Goal: Task Accomplishment & Management: Use online tool/utility

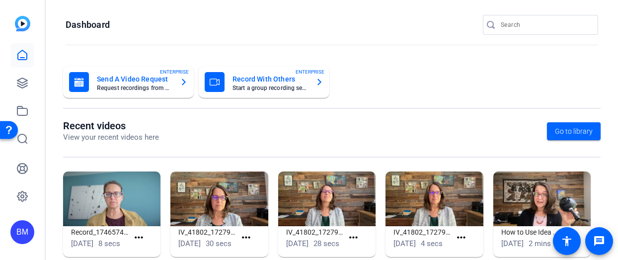
click at [540, 25] on input "Search" at bounding box center [545, 25] width 89 height 12
type input "mugavero"
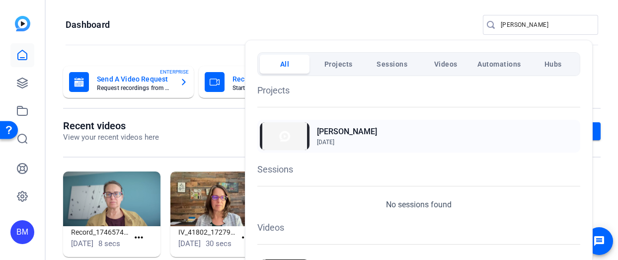
click at [288, 130] on img at bounding box center [285, 136] width 50 height 28
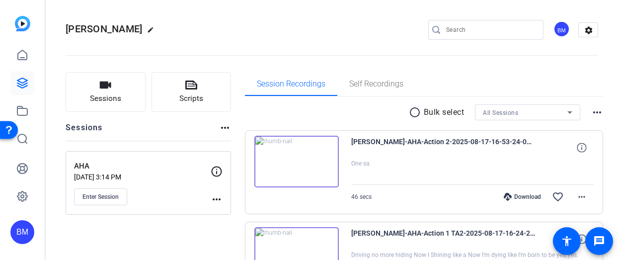
click at [409, 113] on mat-icon "radio_button_unchecked" at bounding box center [416, 112] width 15 height 12
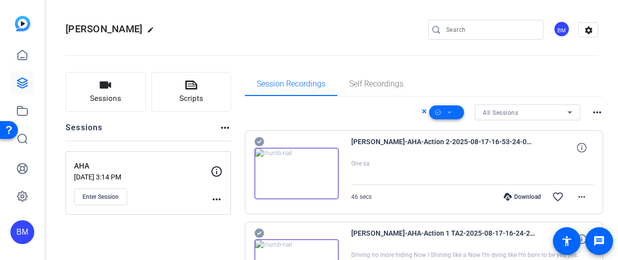
click at [450, 111] on span at bounding box center [446, 112] width 35 height 24
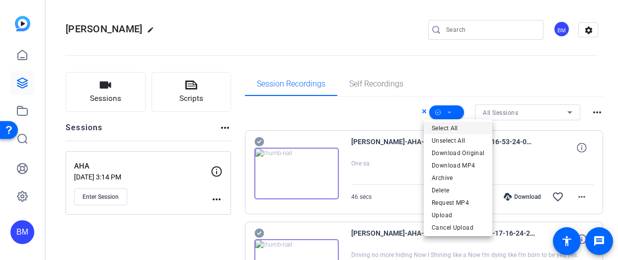
click at [447, 127] on span "Select All" at bounding box center [458, 128] width 53 height 12
click at [446, 188] on span "Delete" at bounding box center [458, 190] width 53 height 12
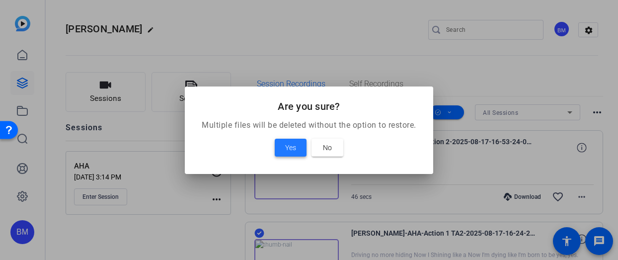
click at [289, 143] on span "Yes" at bounding box center [290, 148] width 11 height 12
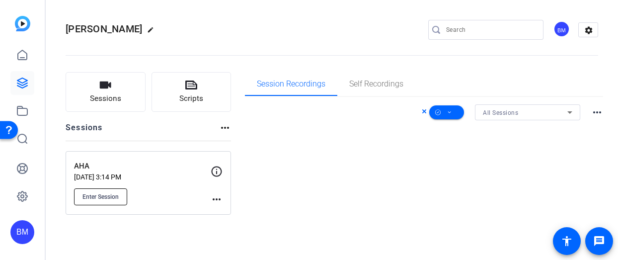
click at [92, 196] on span "Enter Session" at bounding box center [100, 197] width 36 height 8
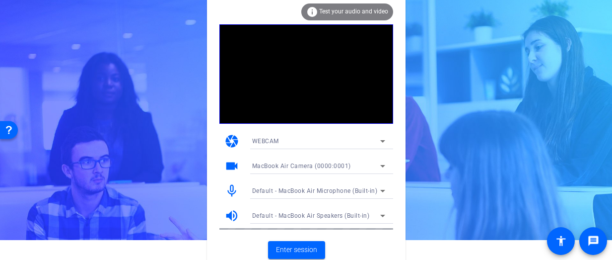
scroll to position [22, 0]
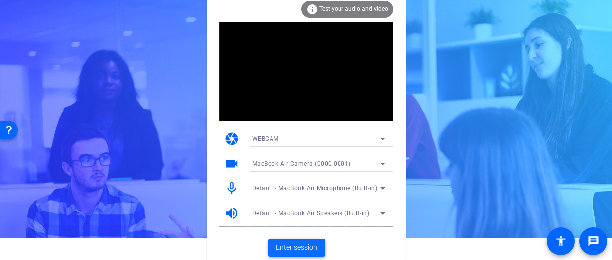
click at [284, 246] on span "Enter session" at bounding box center [296, 247] width 41 height 10
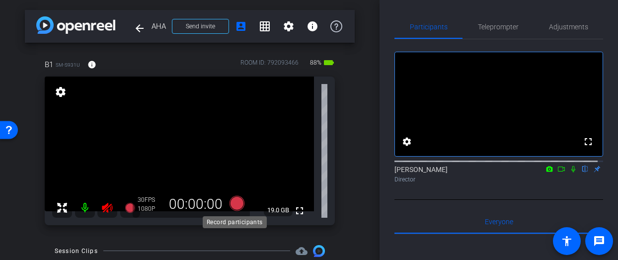
click at [235, 205] on icon at bounding box center [236, 203] width 15 height 15
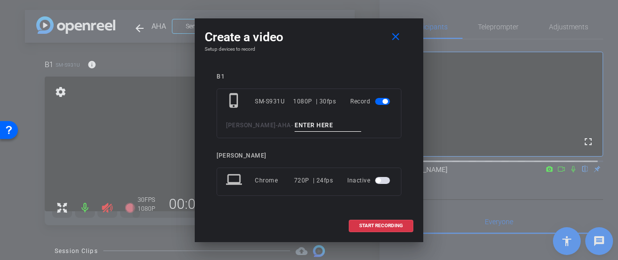
click at [295, 122] on input at bounding box center [328, 125] width 67 height 12
type input "Slate"
click at [365, 224] on span "START RECORDING" at bounding box center [381, 225] width 44 height 5
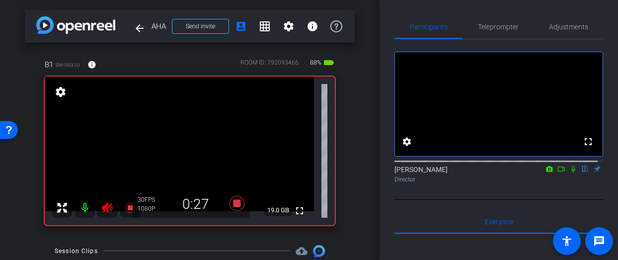
click at [558, 172] on icon at bounding box center [561, 168] width 8 height 7
click at [581, 172] on icon at bounding box center [585, 168] width 8 height 7
click at [85, 208] on mat-icon at bounding box center [85, 208] width 20 height 20
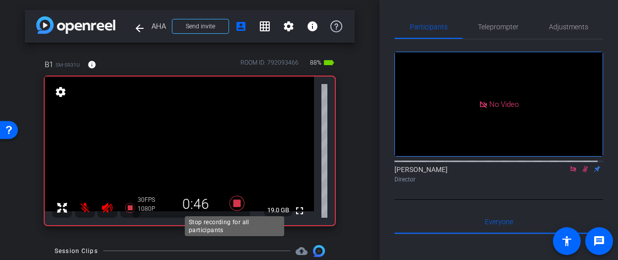
click at [238, 199] on icon at bounding box center [237, 203] width 24 height 18
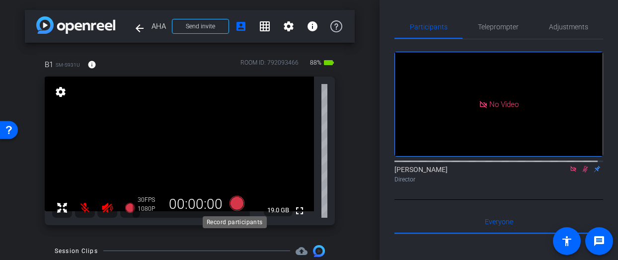
click at [231, 203] on icon at bounding box center [236, 203] width 15 height 15
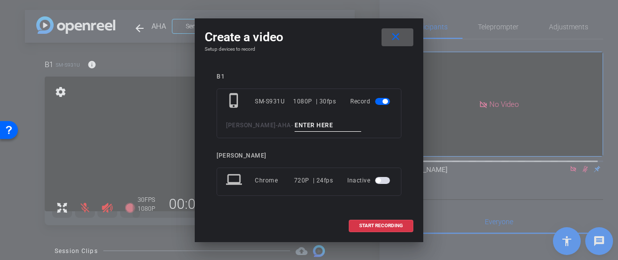
click at [295, 125] on input at bounding box center [328, 125] width 67 height 12
type input "slate 2"
click at [358, 227] on span at bounding box center [381, 226] width 64 height 24
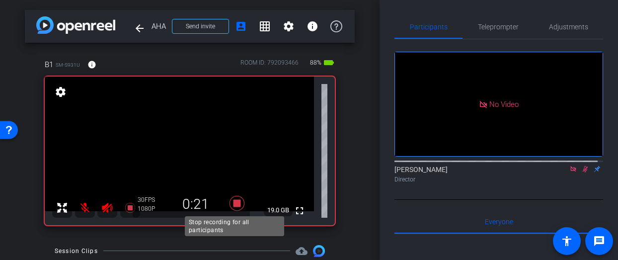
click at [235, 205] on icon at bounding box center [236, 203] width 15 height 15
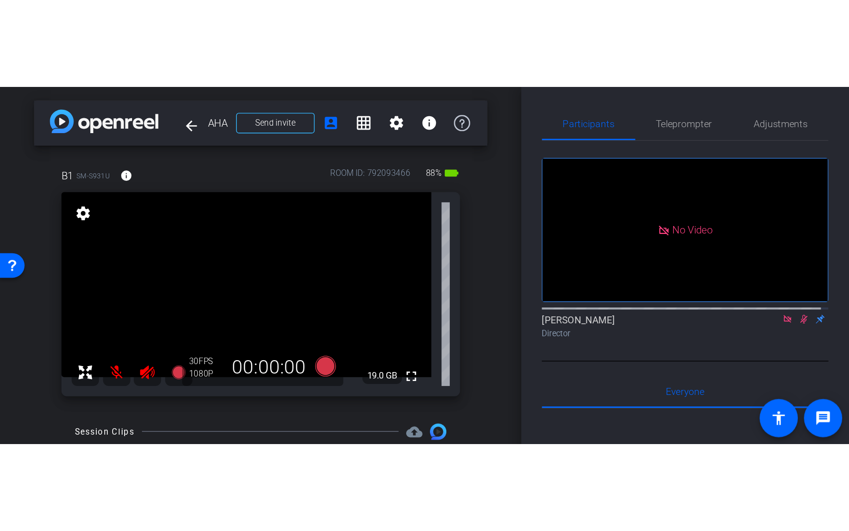
scroll to position [157, 0]
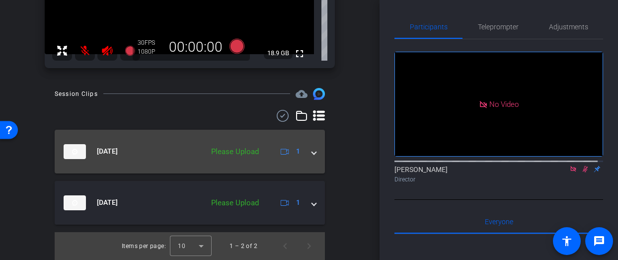
click at [313, 159] on mat-expansion-panel-header "[DATE] Please Upload 1" at bounding box center [190, 152] width 270 height 44
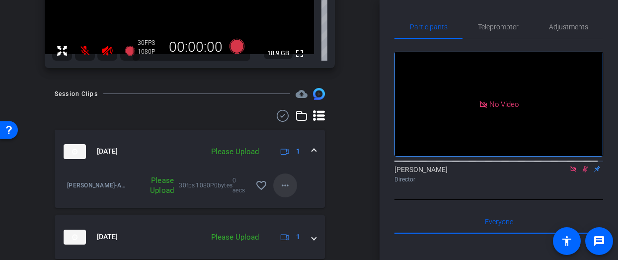
click at [290, 185] on span at bounding box center [285, 185] width 24 height 24
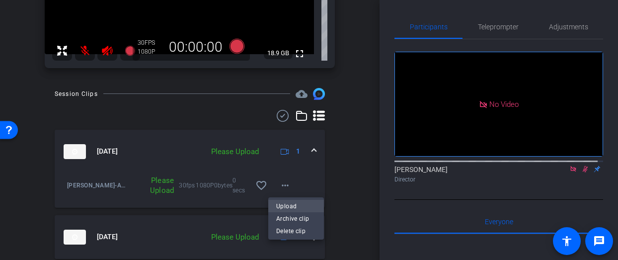
click at [286, 204] on span "Upload" at bounding box center [296, 206] width 40 height 12
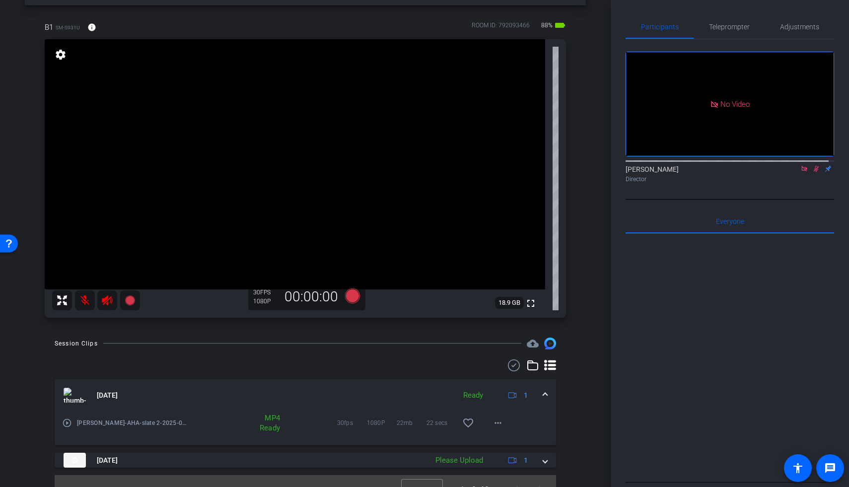
scroll to position [0, 0]
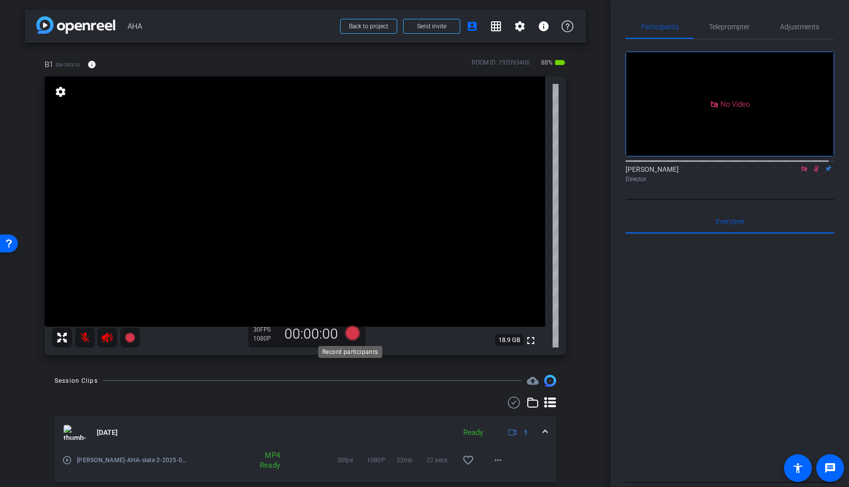
click at [350, 259] on icon at bounding box center [352, 333] width 15 height 15
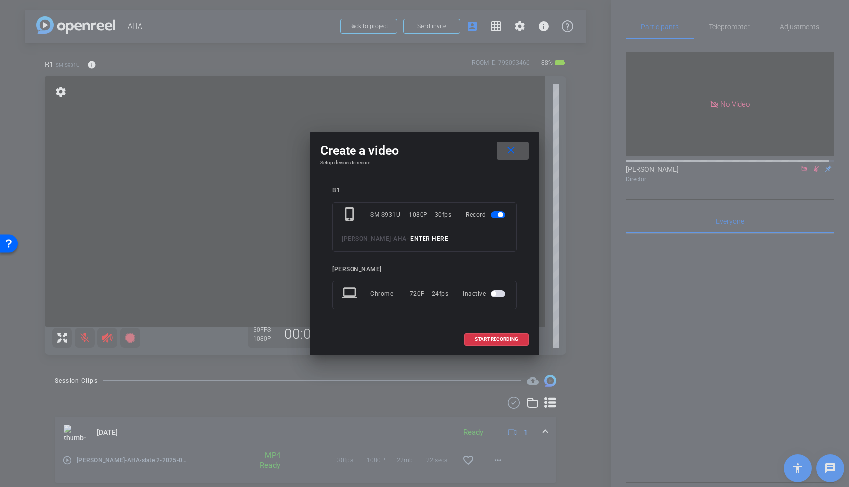
click at [431, 240] on input at bounding box center [443, 239] width 67 height 12
type input "Scene 1"
click at [501, 259] on span "START RECORDING" at bounding box center [497, 339] width 44 height 5
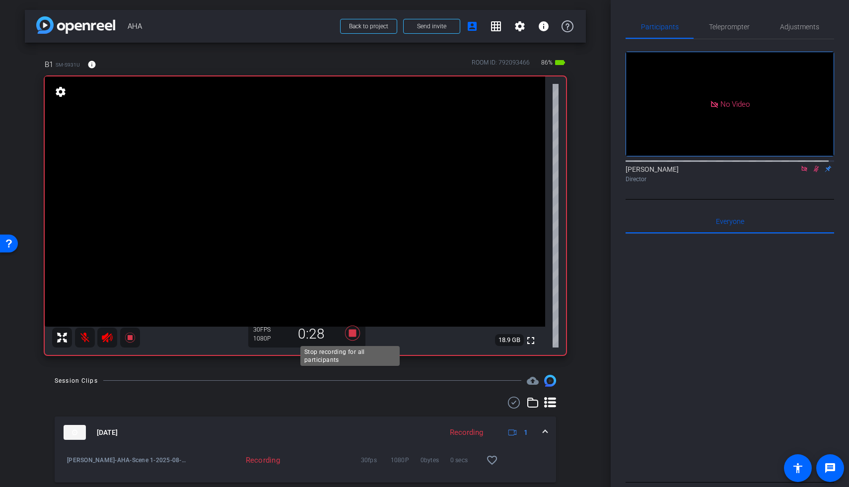
click at [347, 259] on icon at bounding box center [352, 333] width 15 height 15
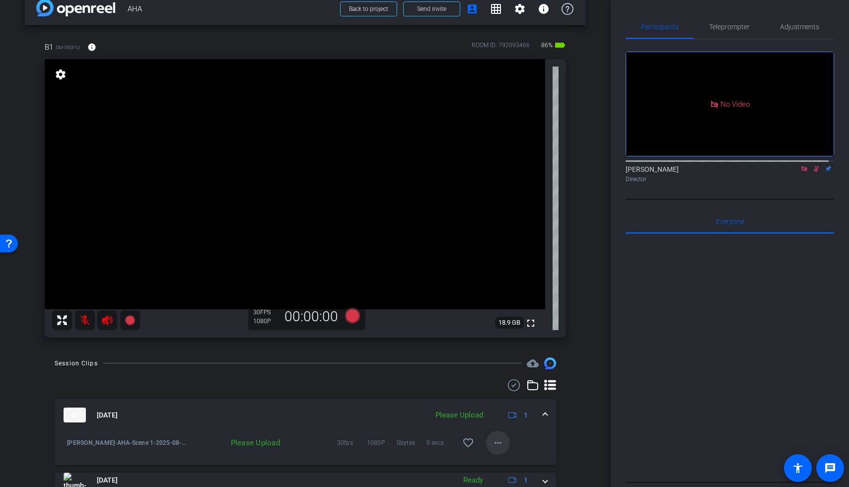
scroll to position [18, 0]
click at [494, 259] on mat-icon "more_horiz" at bounding box center [498, 443] width 12 height 12
click at [499, 259] on span "Upload" at bounding box center [509, 397] width 40 height 12
click at [347, 259] on icon at bounding box center [352, 315] width 15 height 15
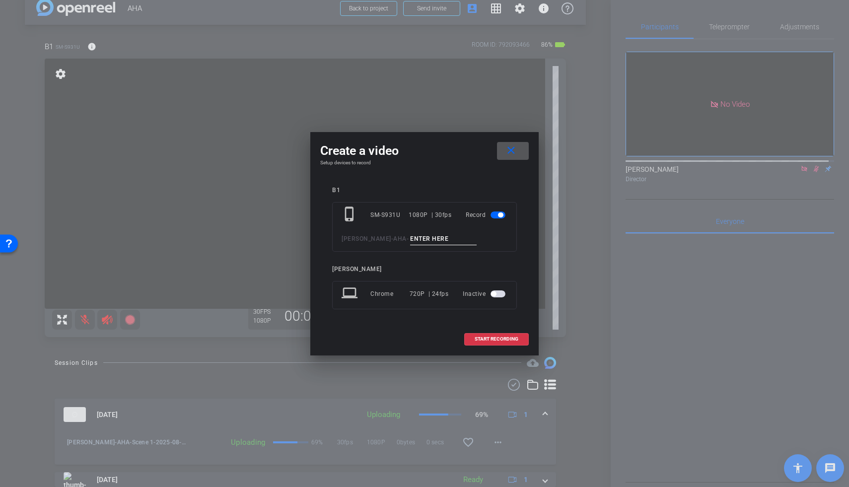
click at [410, 243] on input at bounding box center [443, 239] width 67 height 12
type input "Scene 2"
click at [472, 259] on span at bounding box center [497, 339] width 64 height 24
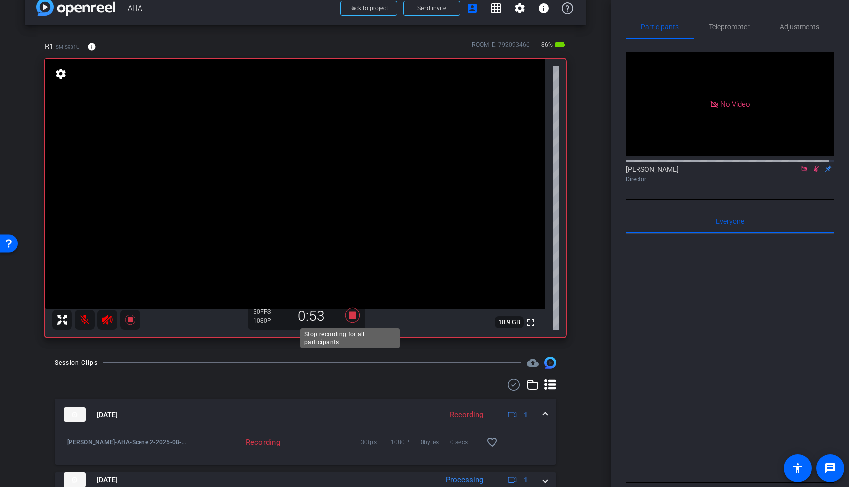
click at [353, 259] on icon at bounding box center [352, 315] width 15 height 15
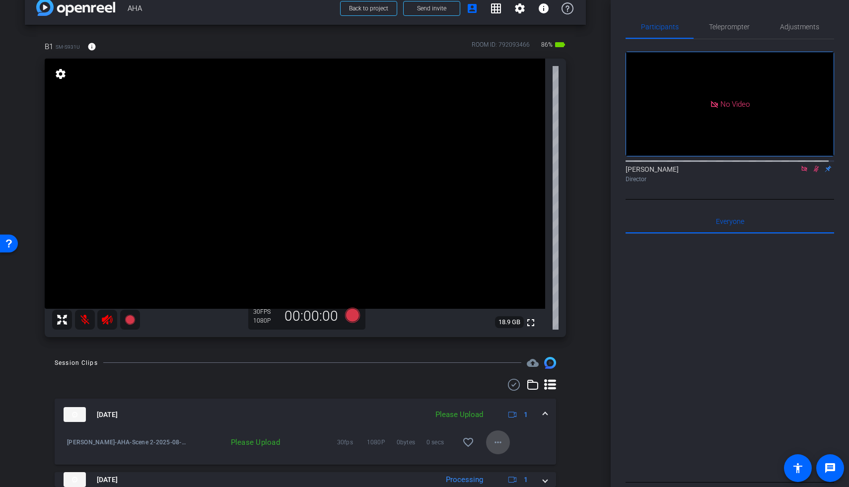
click at [493, 259] on mat-icon "more_horiz" at bounding box center [498, 443] width 12 height 12
click at [490, 259] on span "Upload" at bounding box center [509, 397] width 40 height 12
click at [345, 259] on icon at bounding box center [352, 315] width 15 height 15
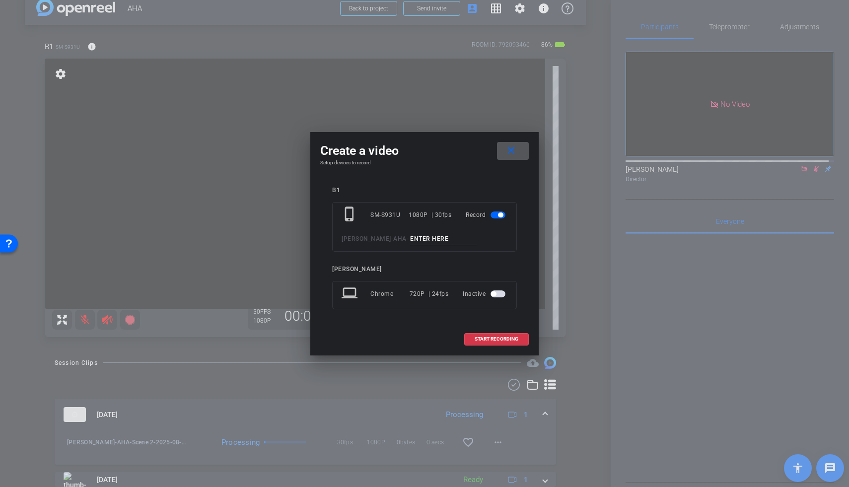
click at [424, 243] on input at bounding box center [443, 239] width 67 height 12
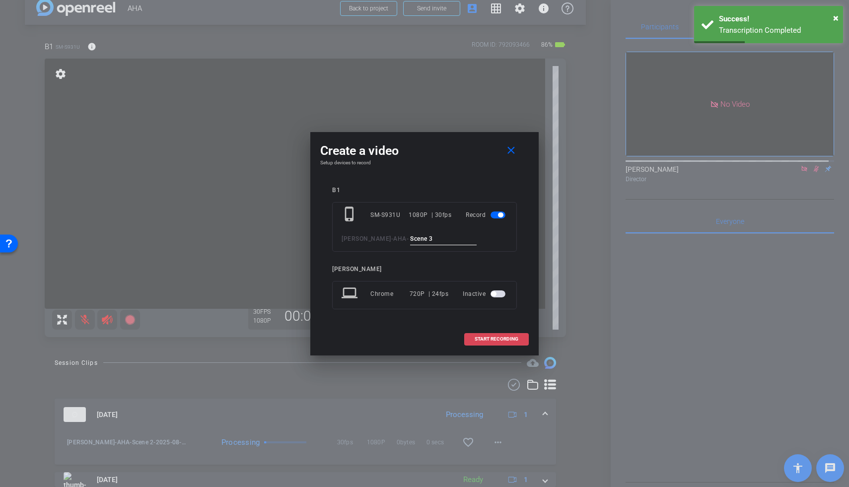
type input "Scene 3"
click at [475, 259] on span "START RECORDING" at bounding box center [497, 339] width 44 height 5
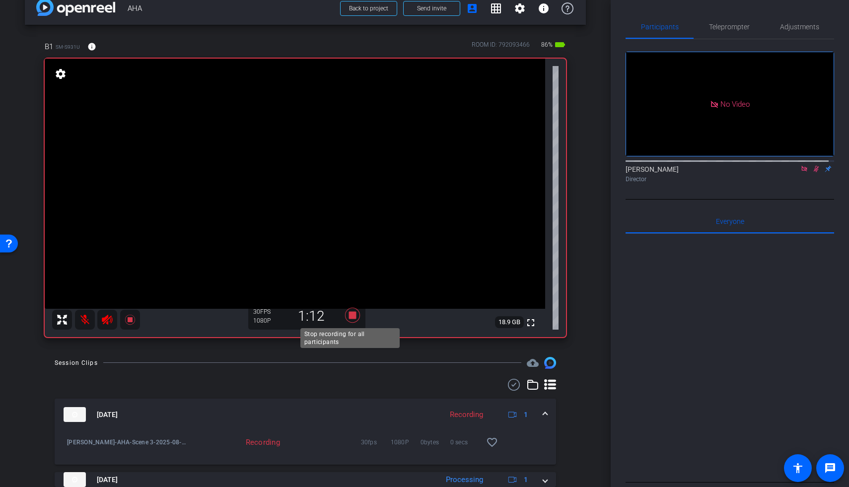
click at [350, 259] on icon at bounding box center [352, 315] width 15 height 15
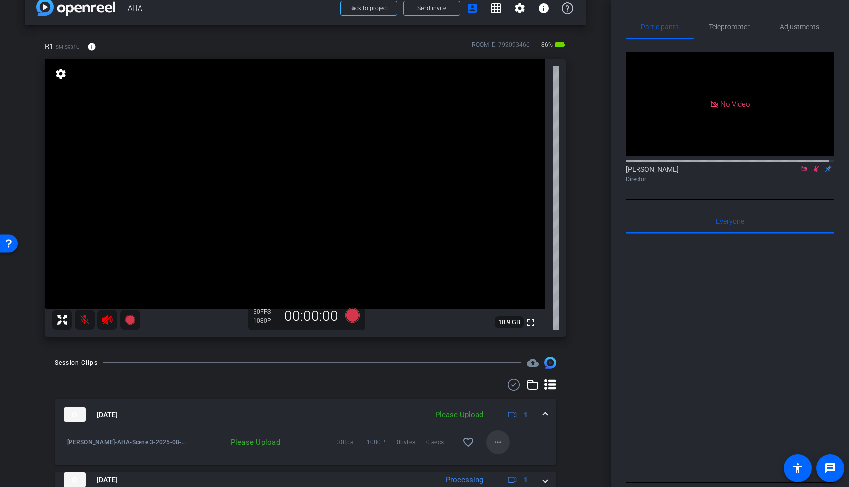
click at [493, 259] on mat-icon "more_horiz" at bounding box center [498, 443] width 12 height 12
click at [497, 259] on span "Upload" at bounding box center [509, 397] width 40 height 12
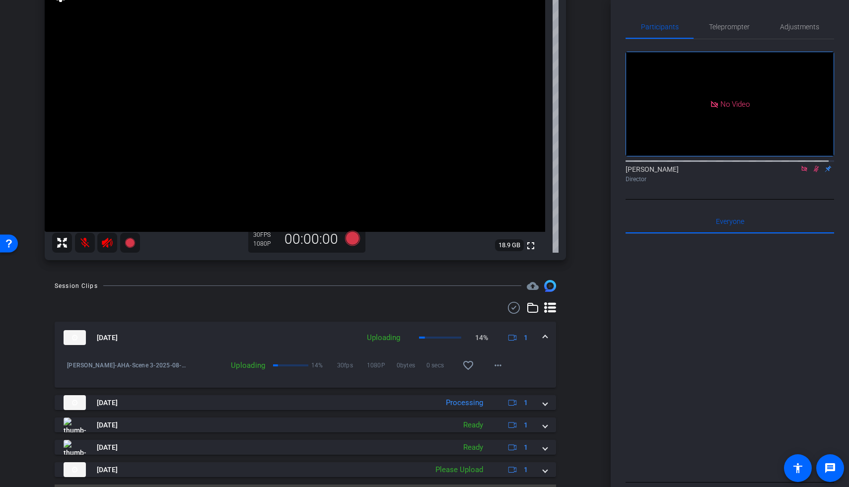
scroll to position [120, 0]
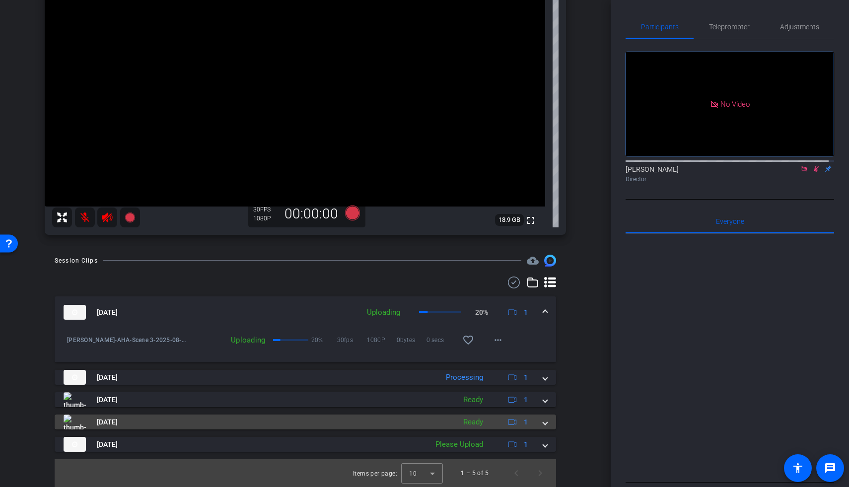
click at [432, 259] on mat-panel-title "[DATE]" at bounding box center [257, 422] width 387 height 15
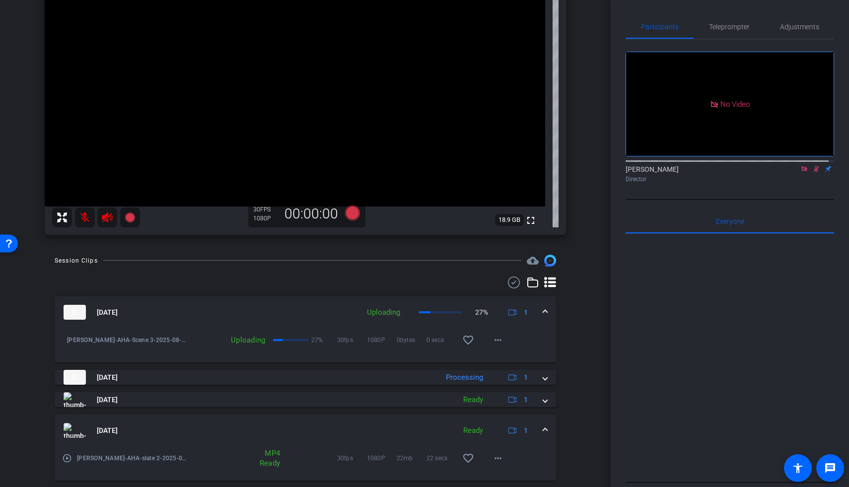
click at [71, 259] on mat-icon "play_circle_outline" at bounding box center [67, 459] width 10 height 10
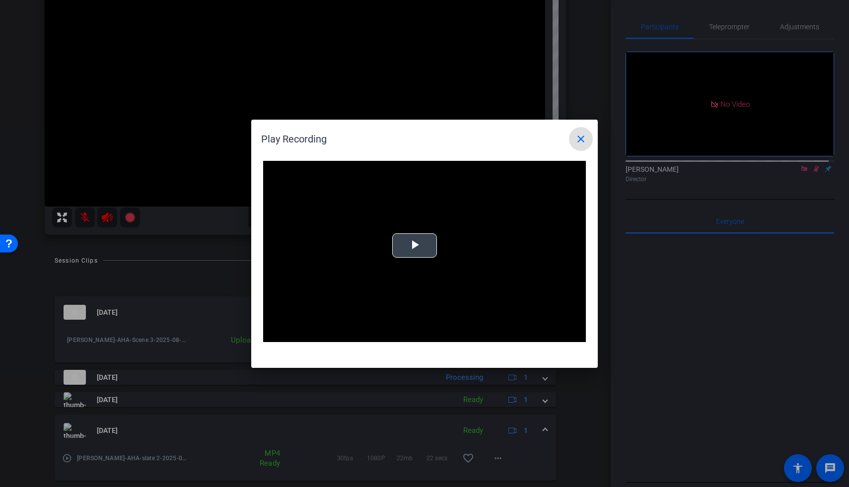
click at [415, 245] on span "Video Player" at bounding box center [415, 245] width 0 height 0
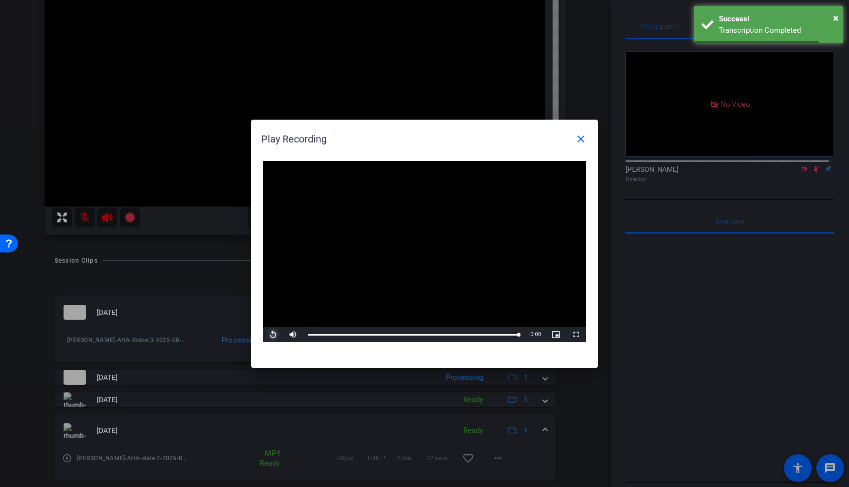
click at [276, 259] on span "Video Player" at bounding box center [273, 335] width 20 height 0
click at [582, 134] on mat-icon "close" at bounding box center [581, 139] width 12 height 12
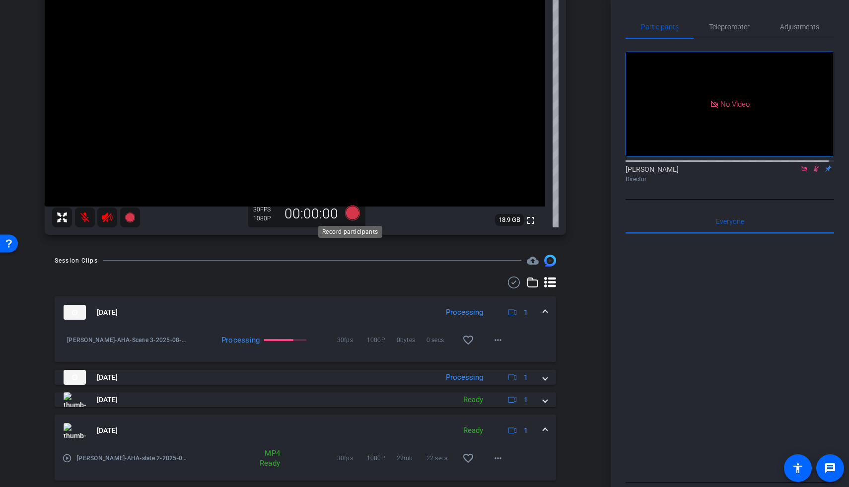
click at [355, 219] on icon at bounding box center [353, 213] width 24 height 18
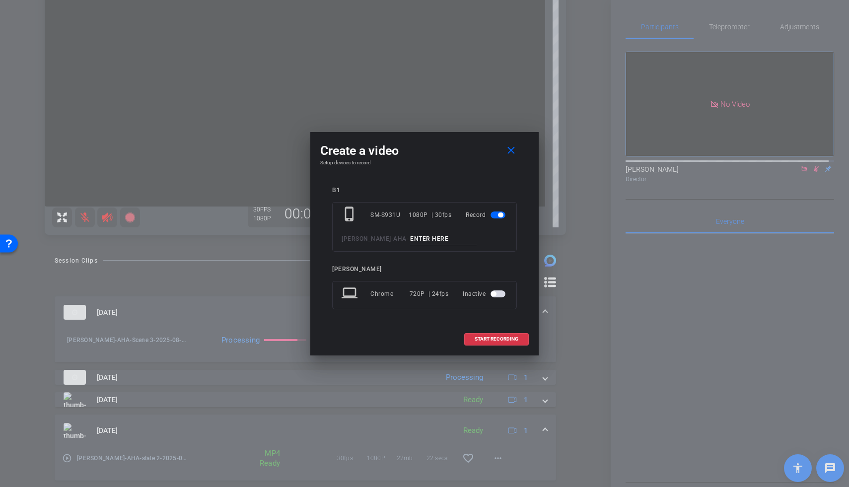
click at [410, 239] on input at bounding box center [443, 239] width 67 height 12
type input "slate 3"
click at [488, 259] on span "START RECORDING" at bounding box center [497, 339] width 44 height 5
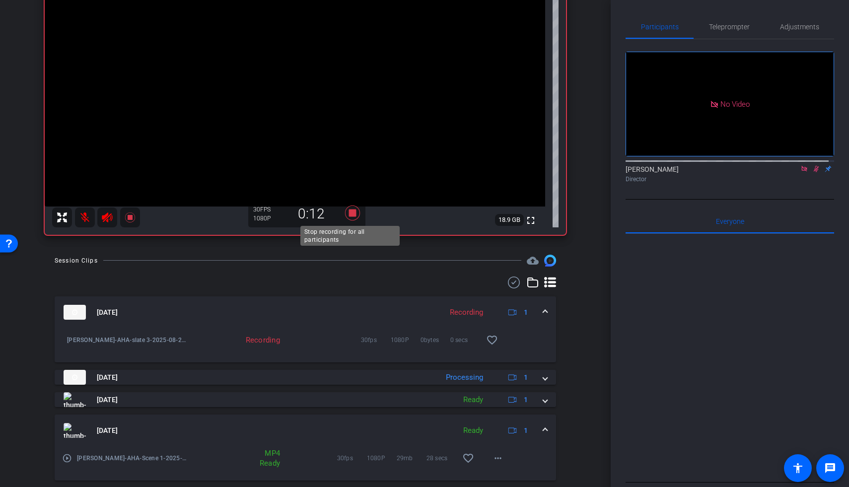
click at [351, 212] on icon at bounding box center [352, 213] width 15 height 15
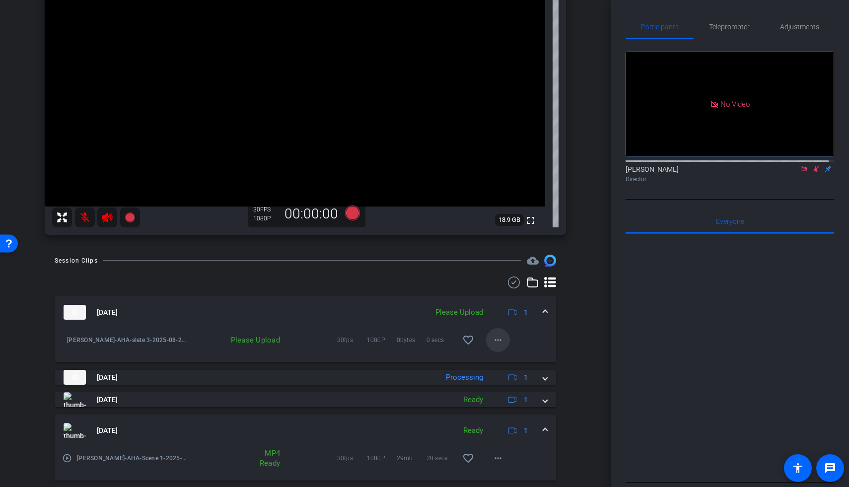
click at [492, 259] on mat-icon "more_horiz" at bounding box center [498, 340] width 12 height 12
click at [492, 259] on span "Upload" at bounding box center [509, 361] width 40 height 12
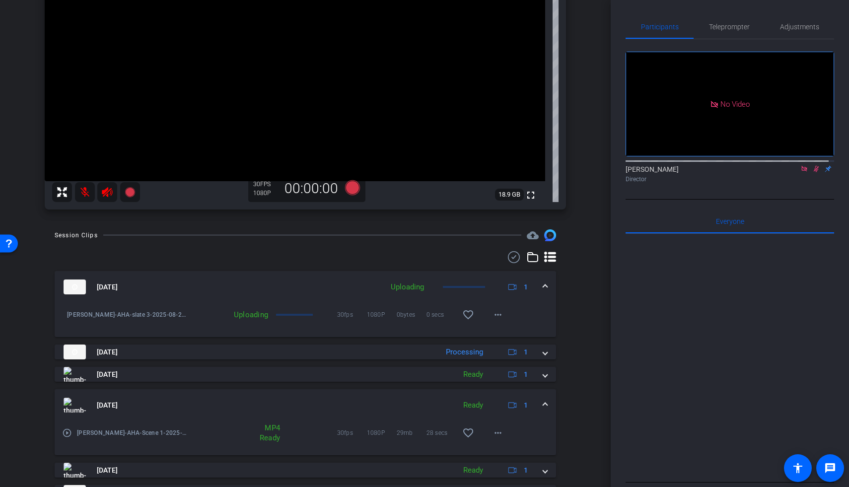
scroll to position [194, 0]
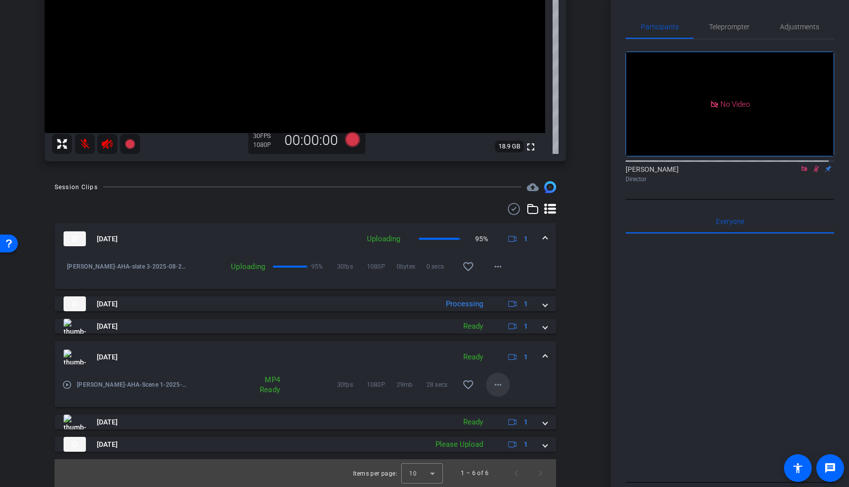
click at [486, 259] on span at bounding box center [498, 385] width 24 height 24
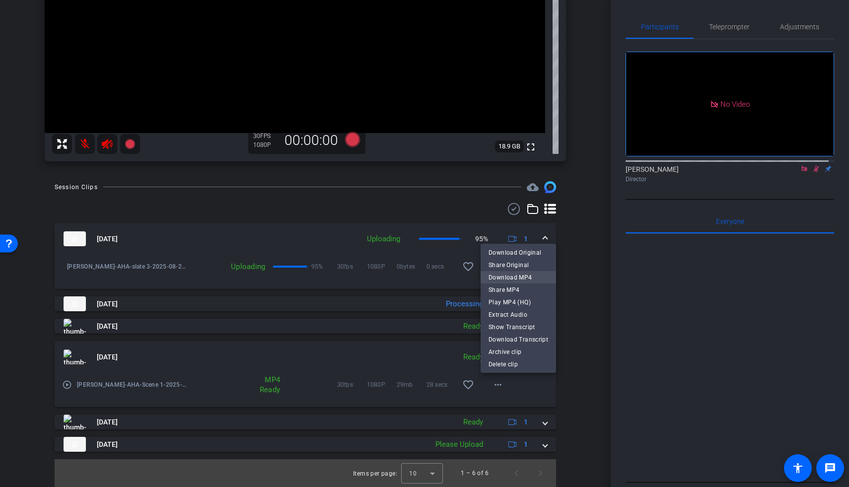
click at [506, 259] on span "Download MP4" at bounding box center [519, 277] width 60 height 12
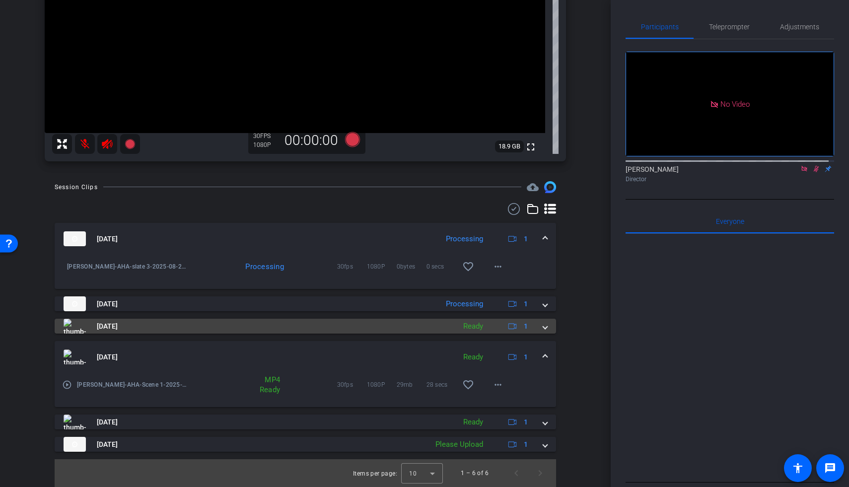
click at [543, 259] on span at bounding box center [545, 326] width 4 height 10
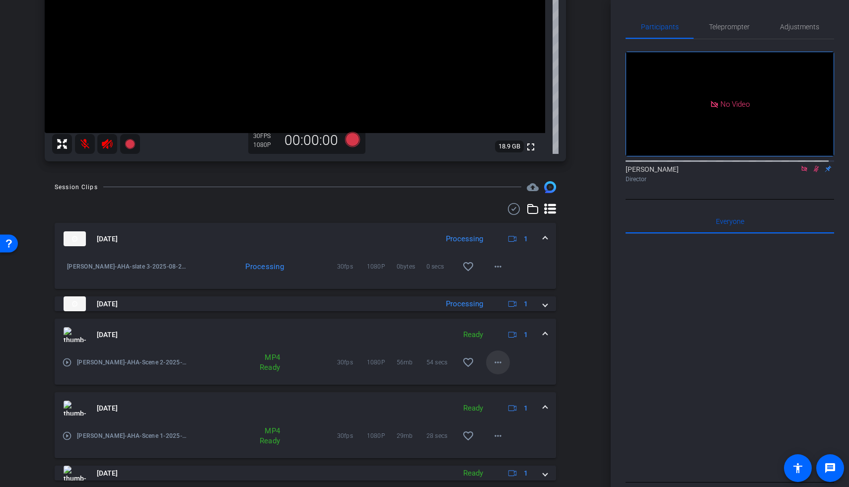
click at [492, 259] on mat-icon "more_horiz" at bounding box center [498, 363] width 12 height 12
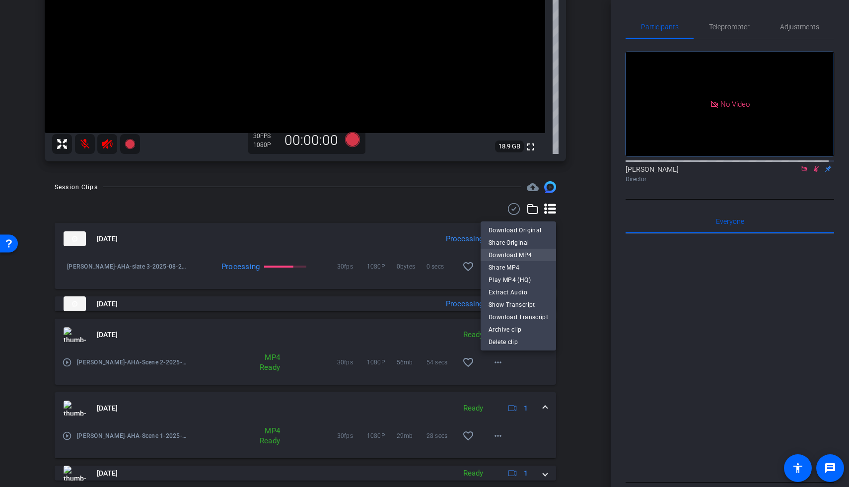
click at [507, 253] on span "Download MP4" at bounding box center [519, 255] width 60 height 12
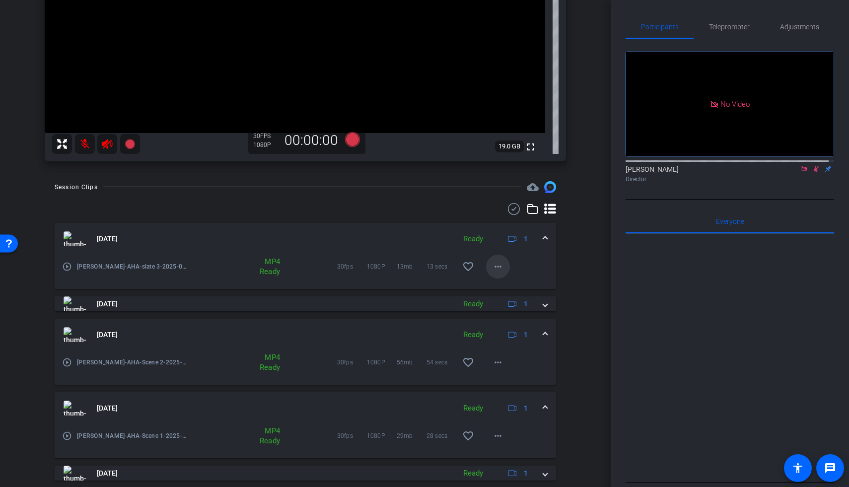
click at [492, 259] on mat-icon "more_horiz" at bounding box center [498, 267] width 12 height 12
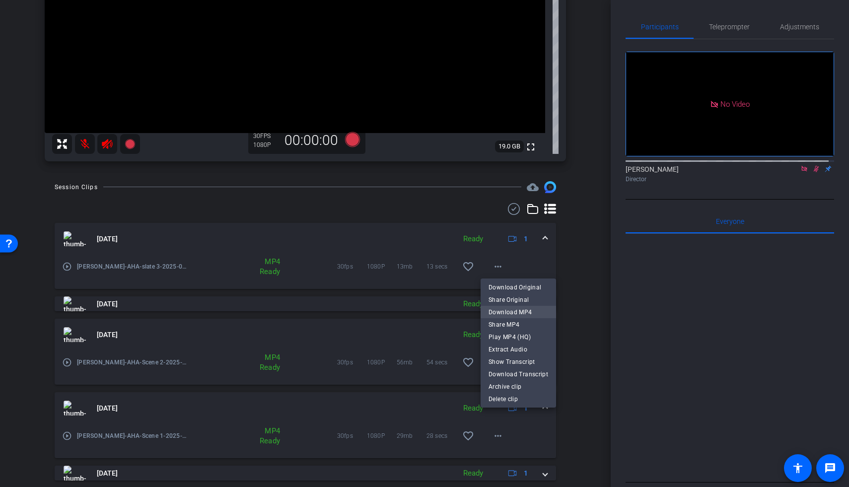
click at [496, 259] on span "Download MP4" at bounding box center [519, 312] width 60 height 12
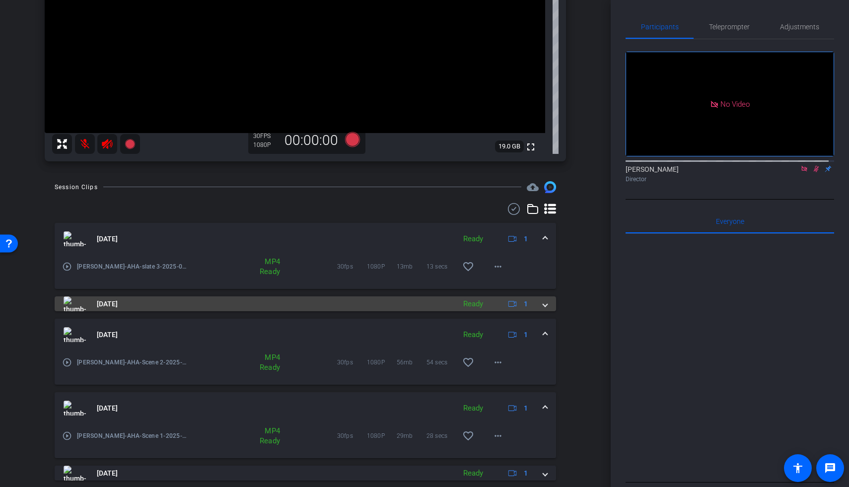
click at [270, 259] on mat-panel-title "[DATE]" at bounding box center [257, 304] width 387 height 15
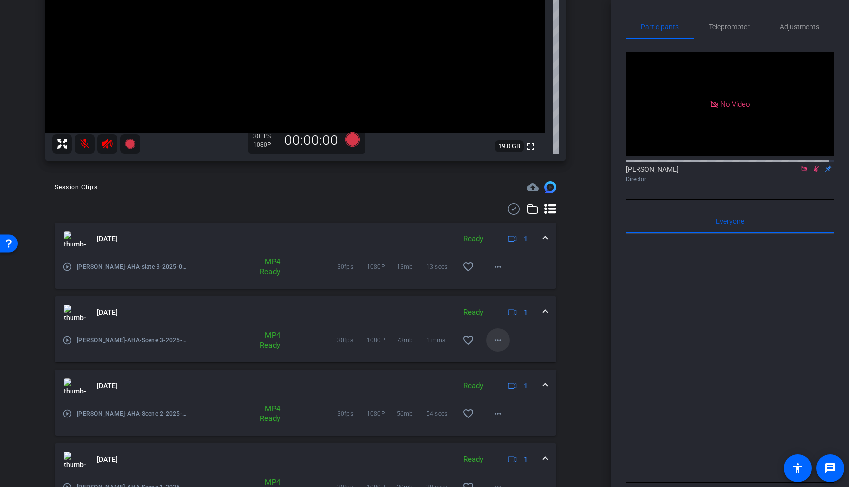
click at [492, 259] on mat-icon "more_horiz" at bounding box center [498, 340] width 12 height 12
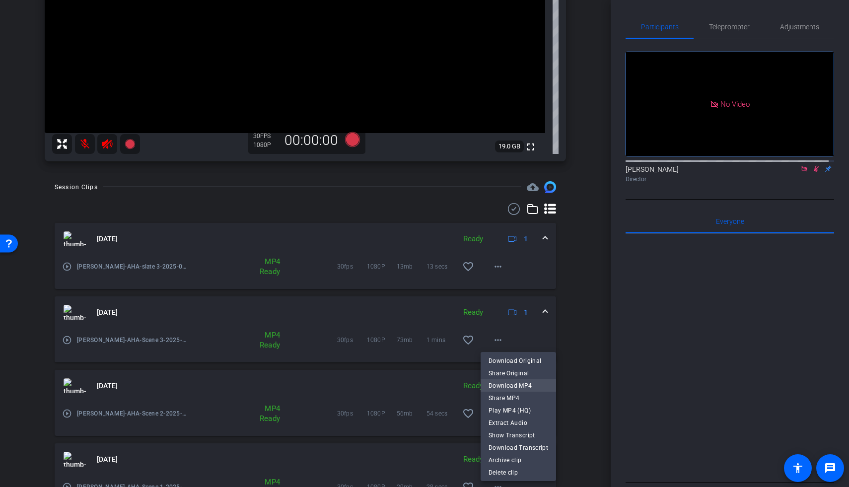
click at [504, 259] on span "Download MP4" at bounding box center [519, 386] width 60 height 12
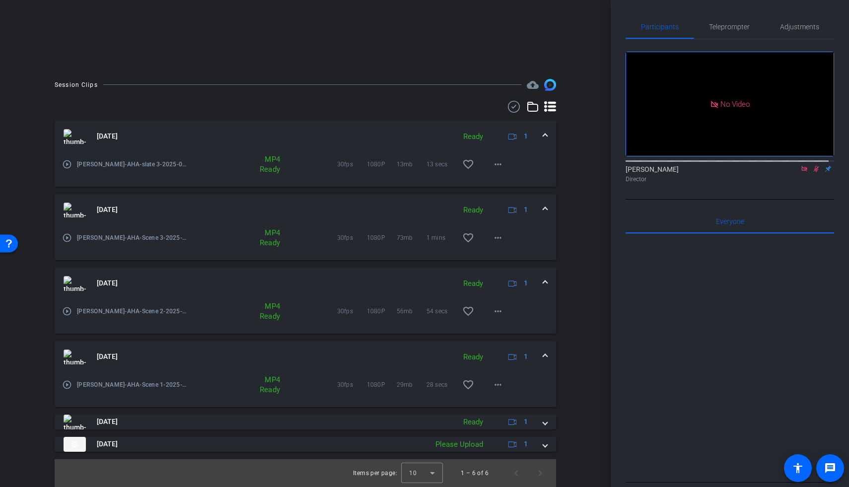
scroll to position [81, 0]
